Goal: Entertainment & Leisure: Browse casually

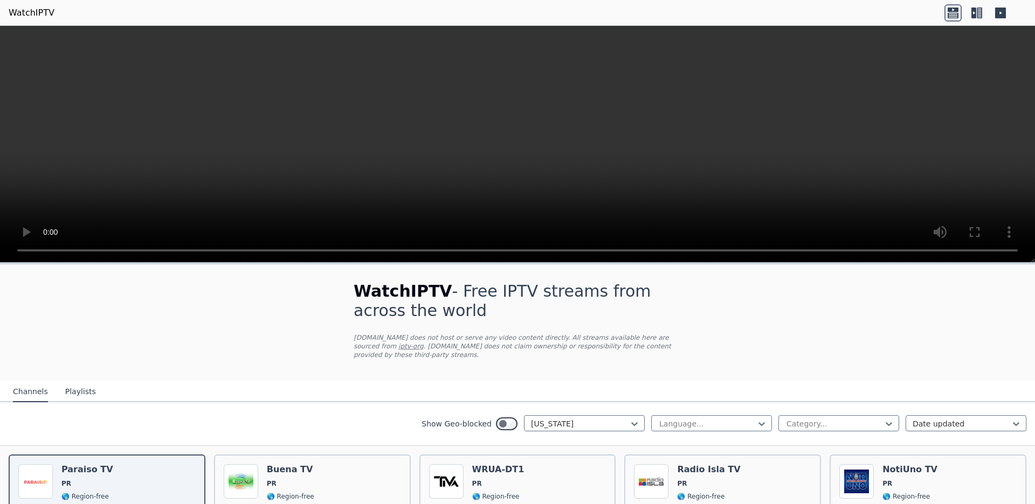
scroll to position [9, 0]
